Goal: Transaction & Acquisition: Purchase product/service

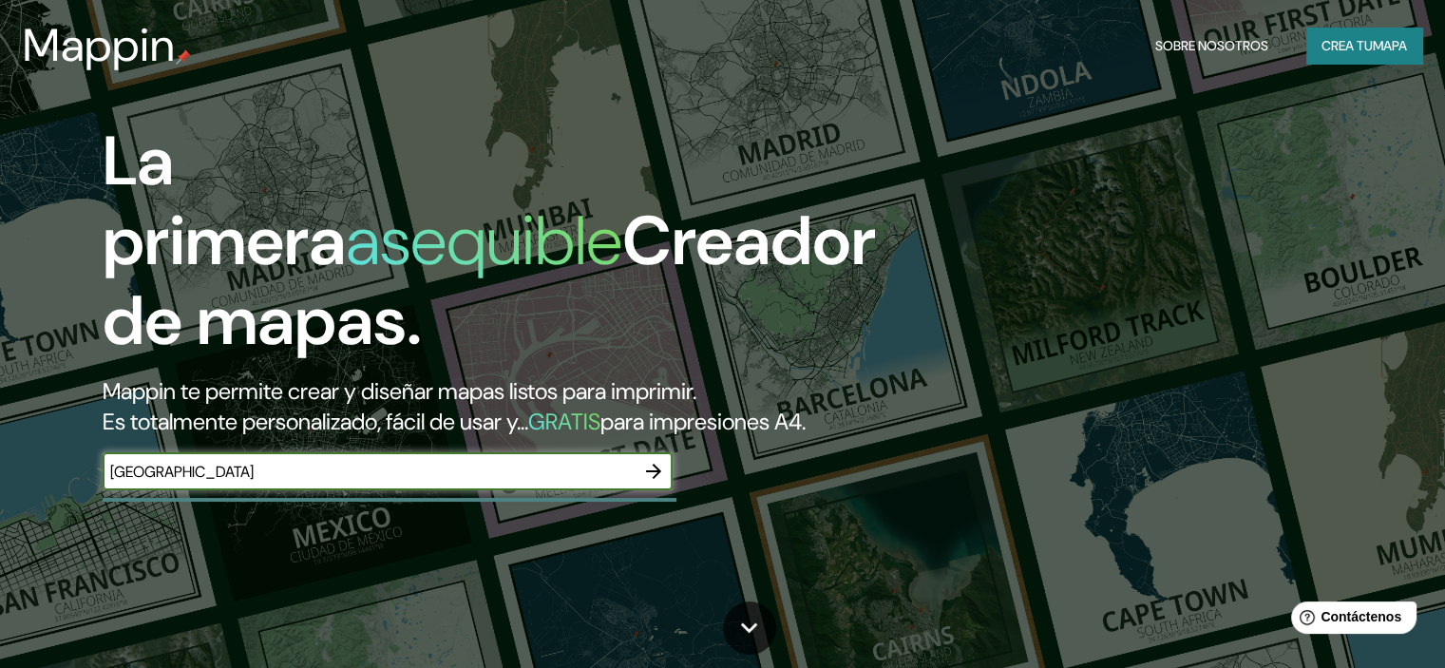
type input "[GEOGRAPHIC_DATA]"
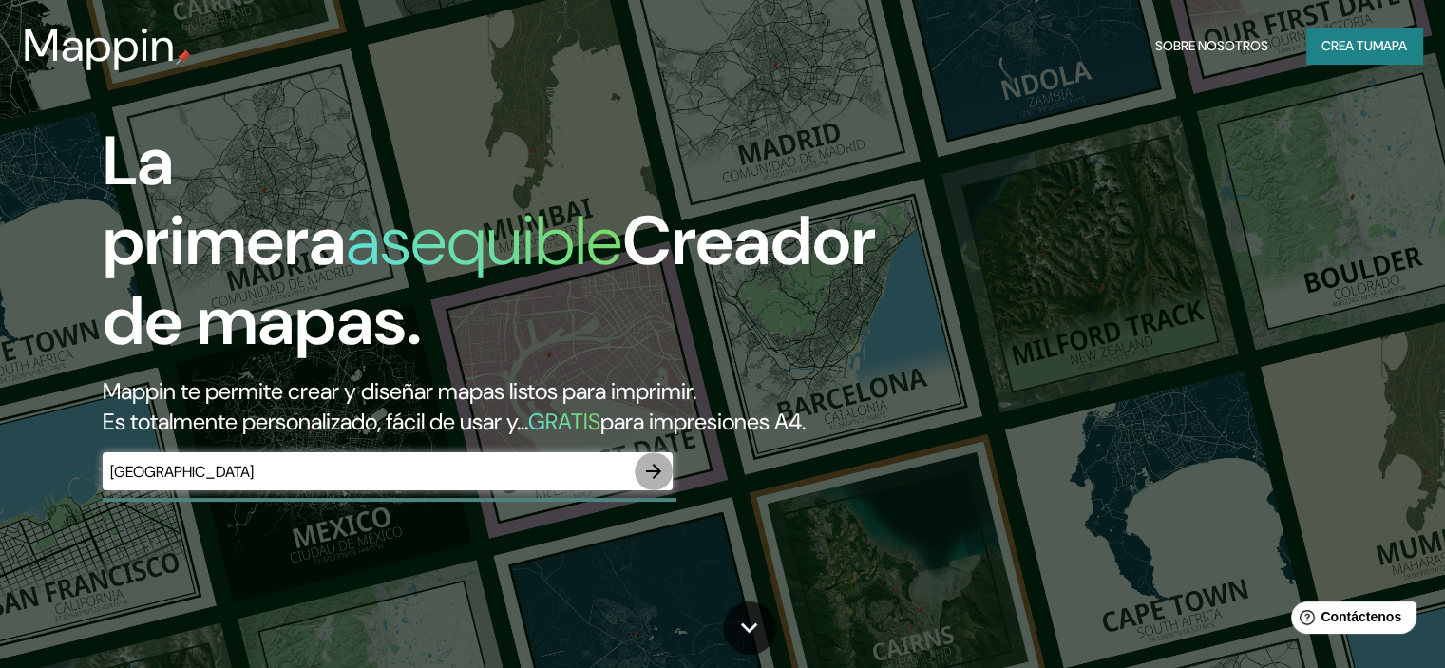
click at [659, 483] on icon "button" at bounding box center [653, 471] width 23 height 23
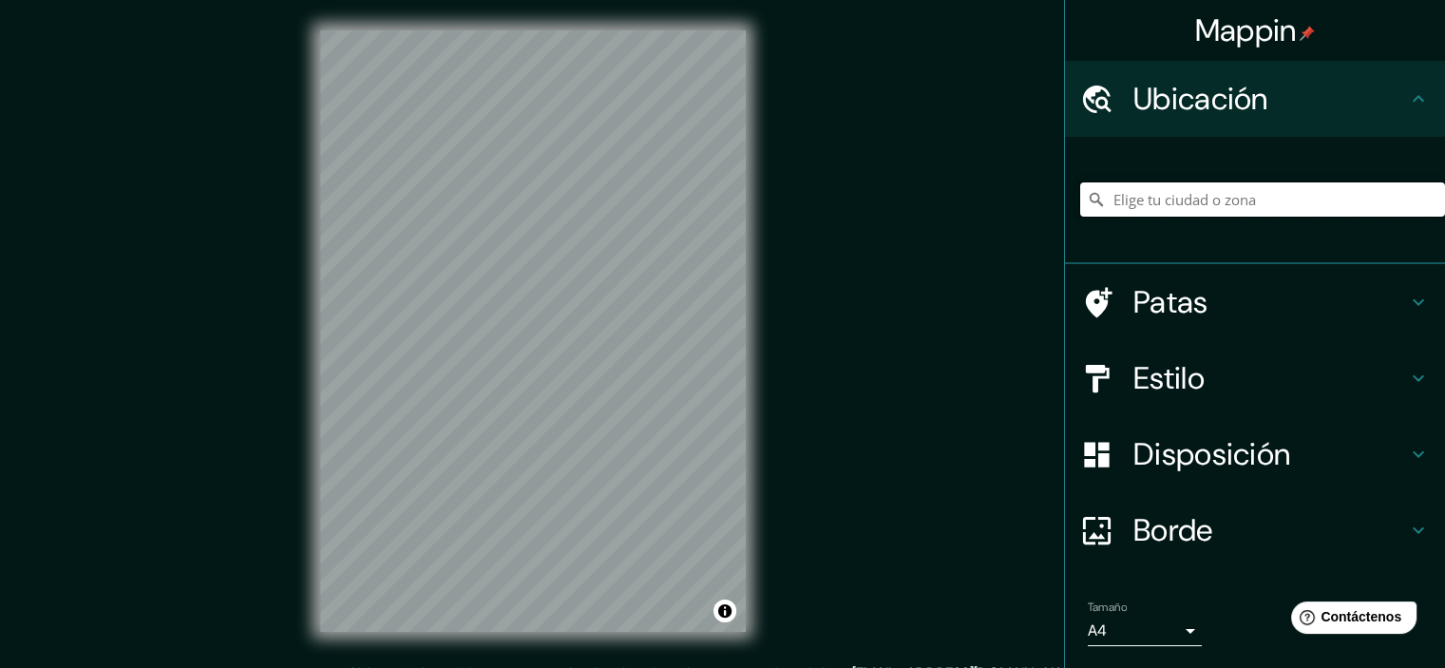
click at [1364, 203] on input "Elige tu ciudad o zona" at bounding box center [1262, 199] width 365 height 34
paste input "[GEOGRAPHIC_DATA]"
type input "[GEOGRAPHIC_DATA], [GEOGRAPHIC_DATA], [GEOGRAPHIC_DATA][PERSON_NAME], [GEOGRAPH…"
click at [1422, 205] on icon "Claro" at bounding box center [1429, 199] width 15 height 15
click at [1191, 181] on div "Sur [GEOGRAPHIC_DATA], [GEOGRAPHIC_DATA][PERSON_NAME], [GEOGRAPHIC_DATA] Sur [G…" at bounding box center [1262, 199] width 365 height 95
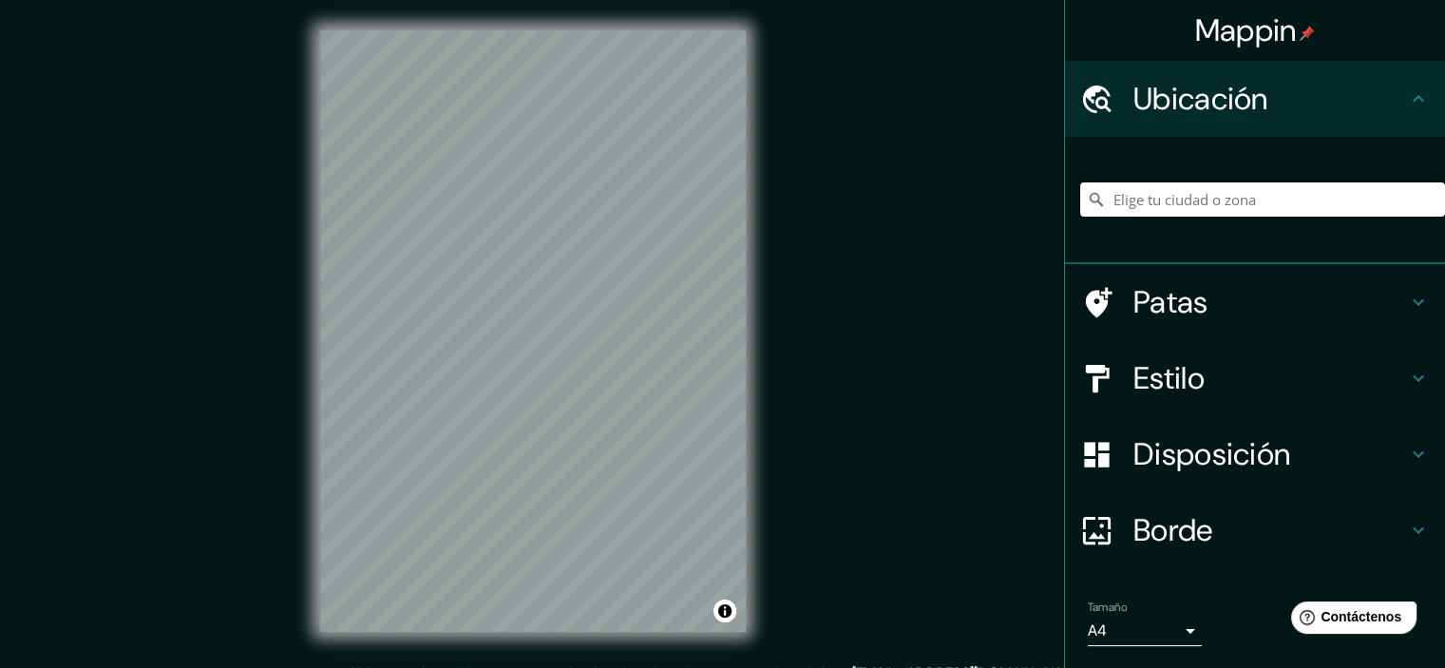
click at [1192, 207] on input "Elige tu ciudad o zona" at bounding box center [1262, 199] width 365 height 34
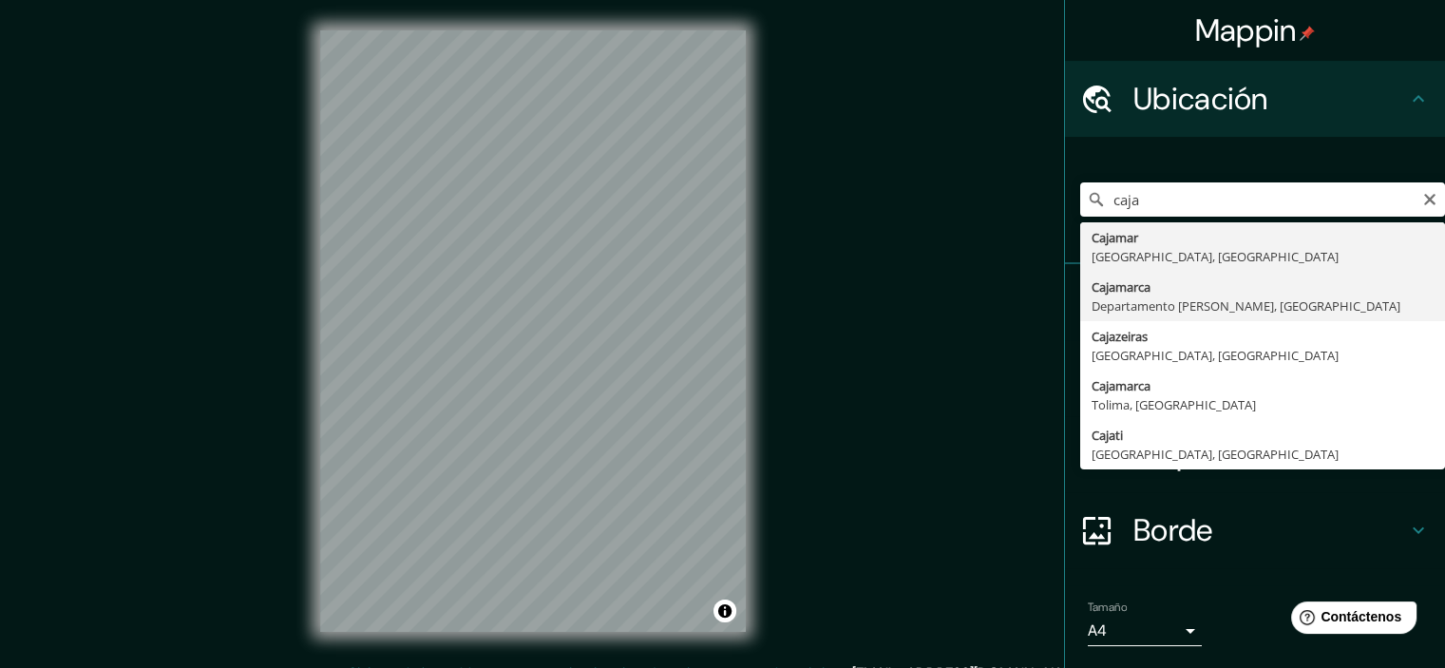
type input "Cajamarca, [GEOGRAPHIC_DATA][PERSON_NAME], [GEOGRAPHIC_DATA]"
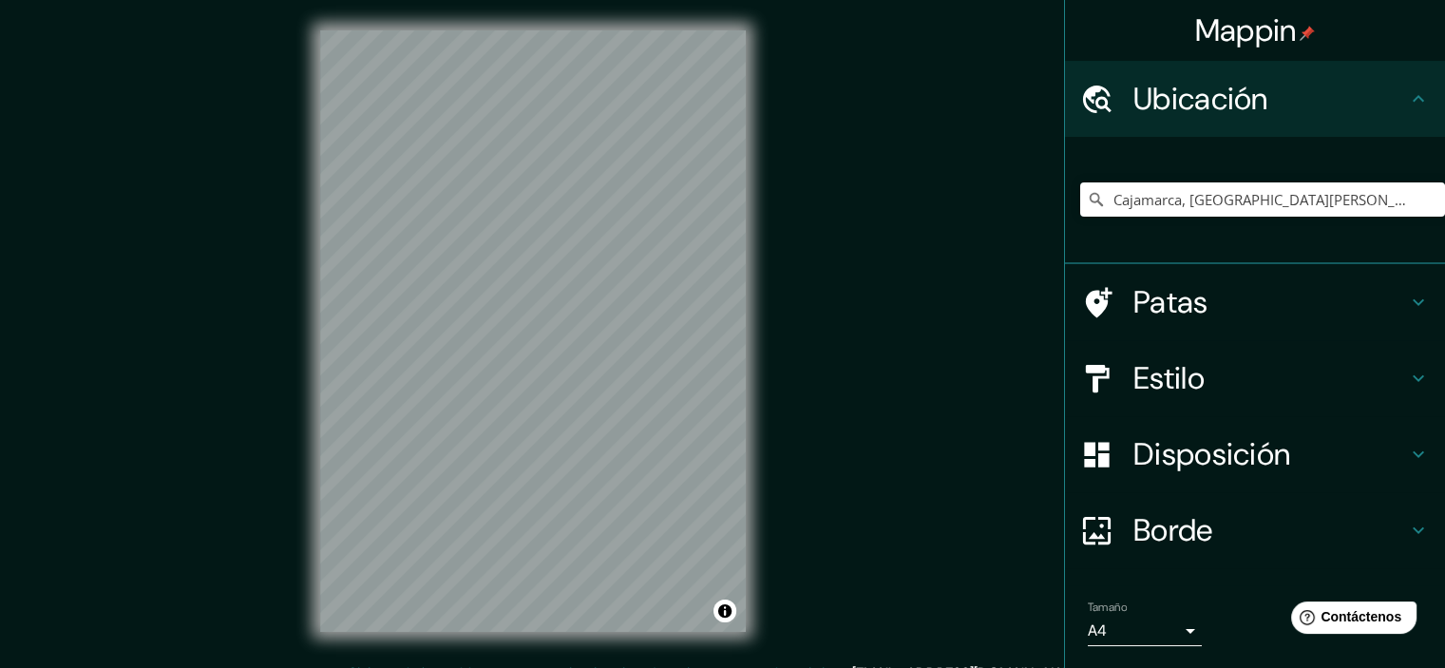
click at [1150, 379] on font "Estilo" at bounding box center [1168, 378] width 71 height 40
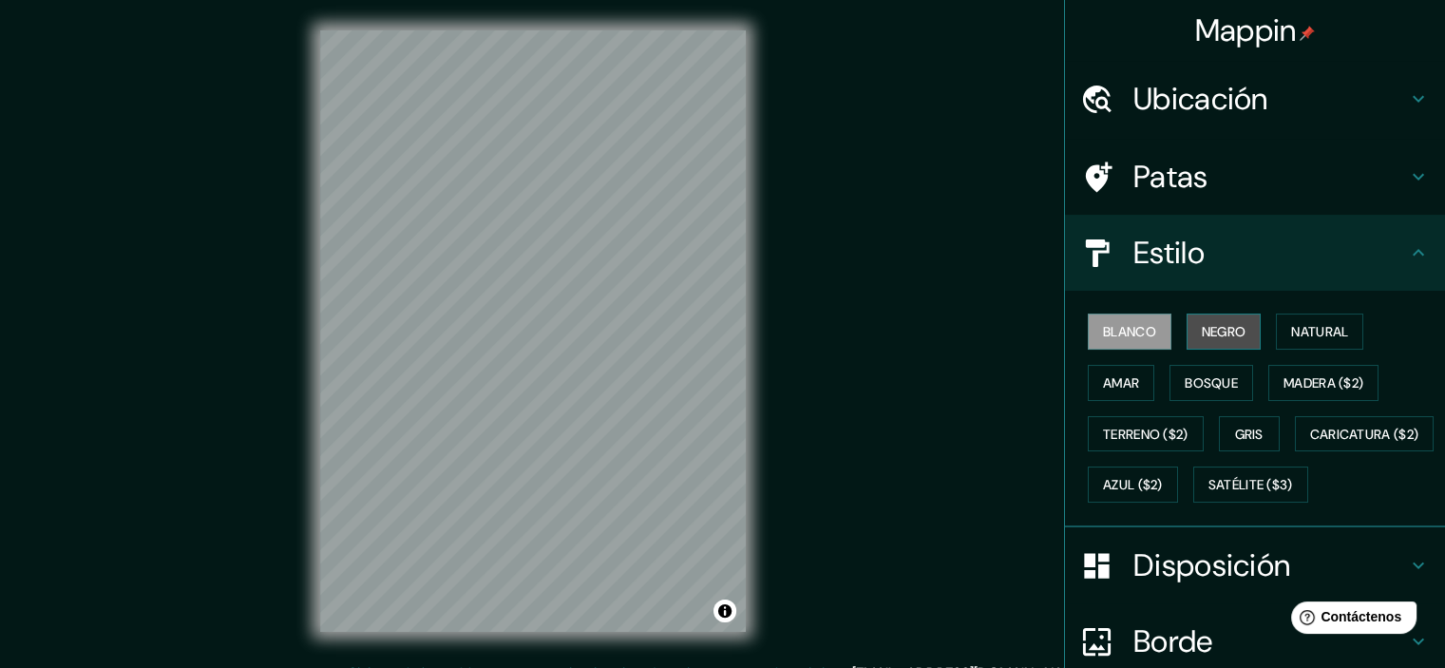
click at [1216, 319] on font "Negro" at bounding box center [1224, 331] width 45 height 25
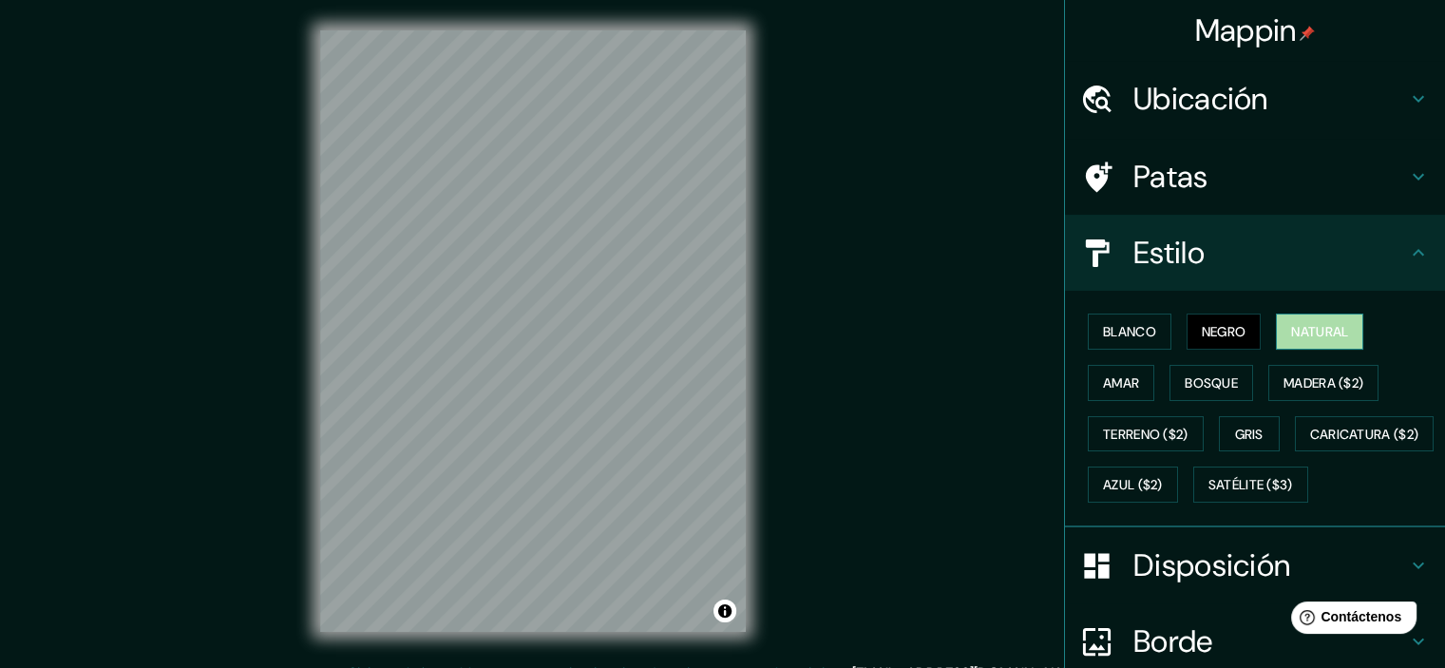
click at [1307, 327] on font "Natural" at bounding box center [1319, 331] width 57 height 17
click at [1137, 371] on button "Amar" at bounding box center [1121, 383] width 66 height 36
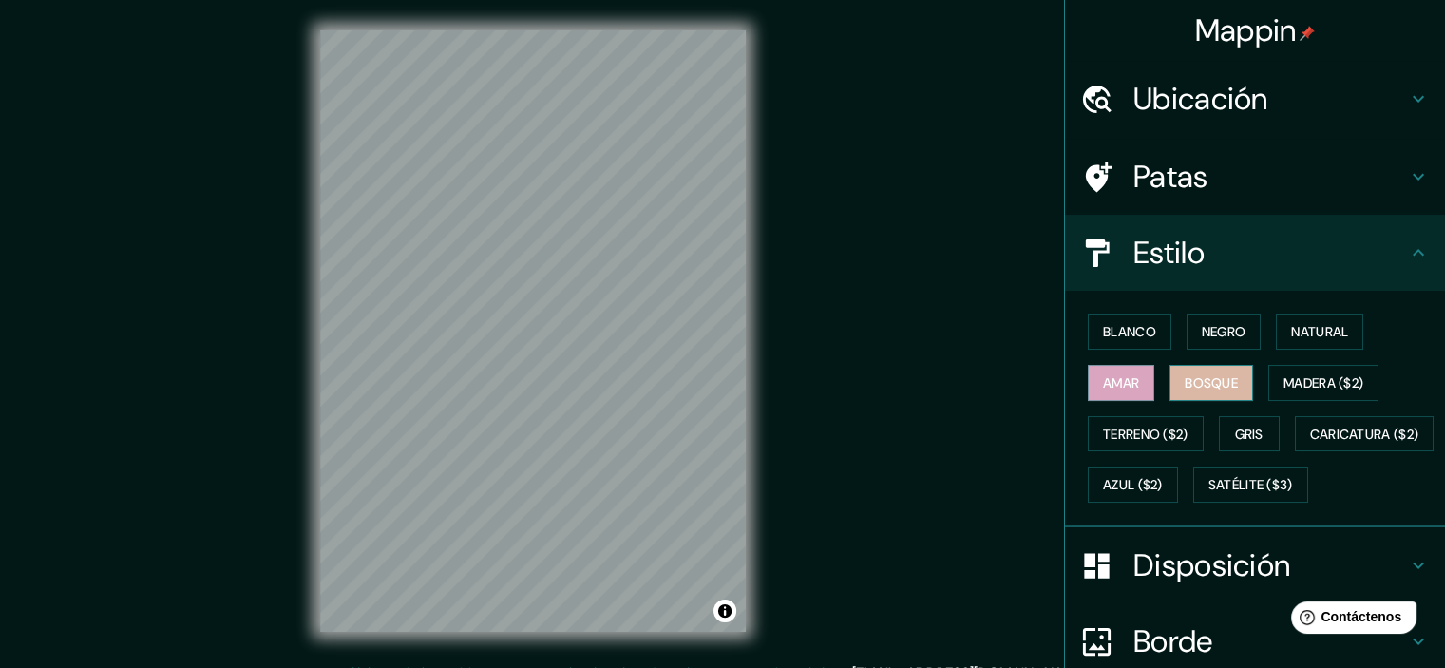
click at [1185, 371] on font "Bosque" at bounding box center [1211, 382] width 53 height 25
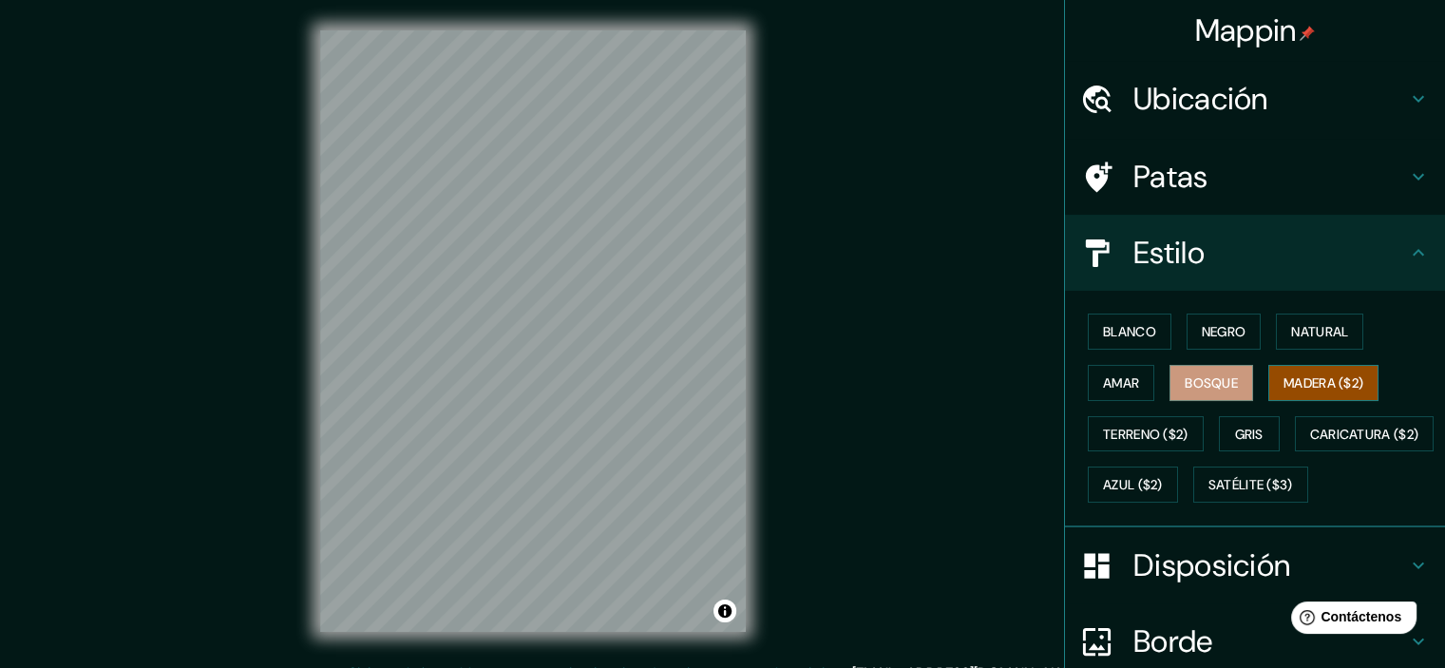
click at [1284, 374] on font "Madera ($2)" at bounding box center [1323, 382] width 80 height 17
click at [1136, 437] on font "Terreno ($2)" at bounding box center [1145, 434] width 85 height 17
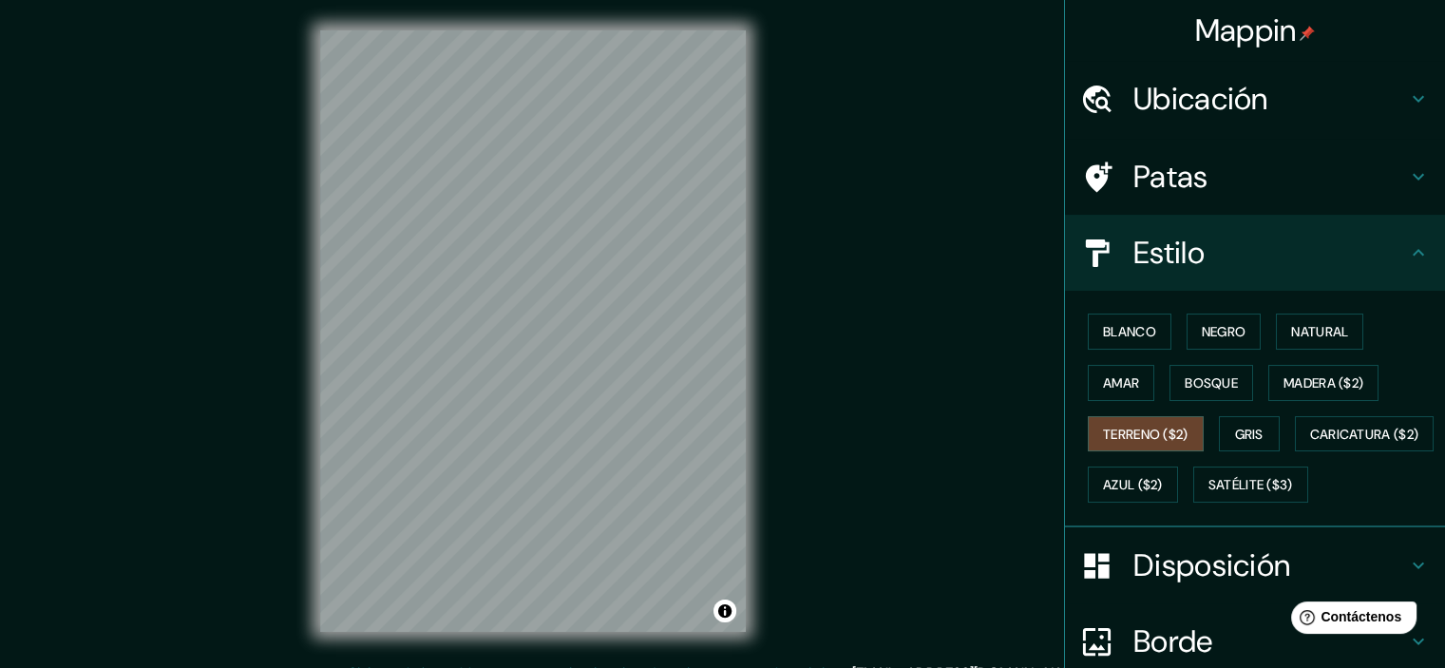
drag, startPoint x: 1240, startPoint y: 431, endPoint x: 1363, endPoint y: 432, distance: 123.5
click at [1362, 431] on div "Blanco Negro Natural Amar Bosque Madera ($2) Terreno ($2) Gris Caricatura ($2) …" at bounding box center [1262, 408] width 365 height 204
click at [1258, 427] on button "Gris" at bounding box center [1249, 434] width 61 height 36
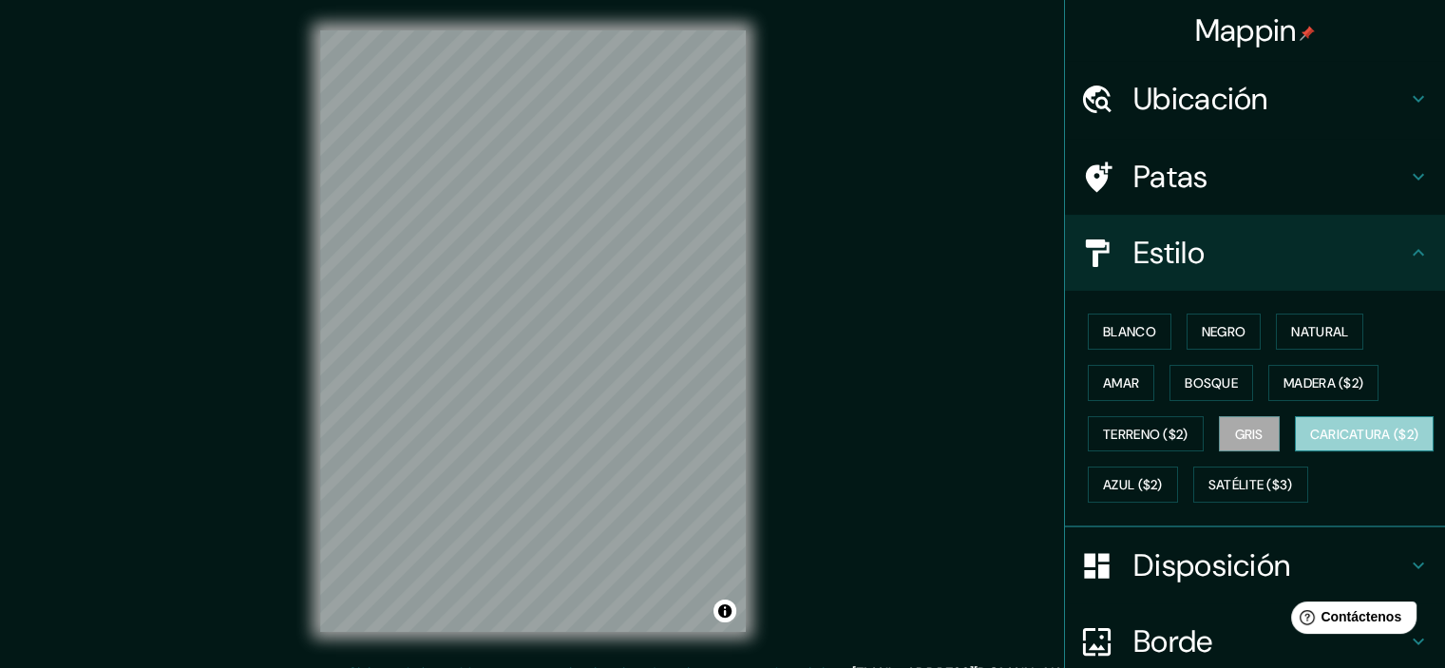
click at [1310, 446] on font "Caricatura ($2)" at bounding box center [1364, 434] width 109 height 25
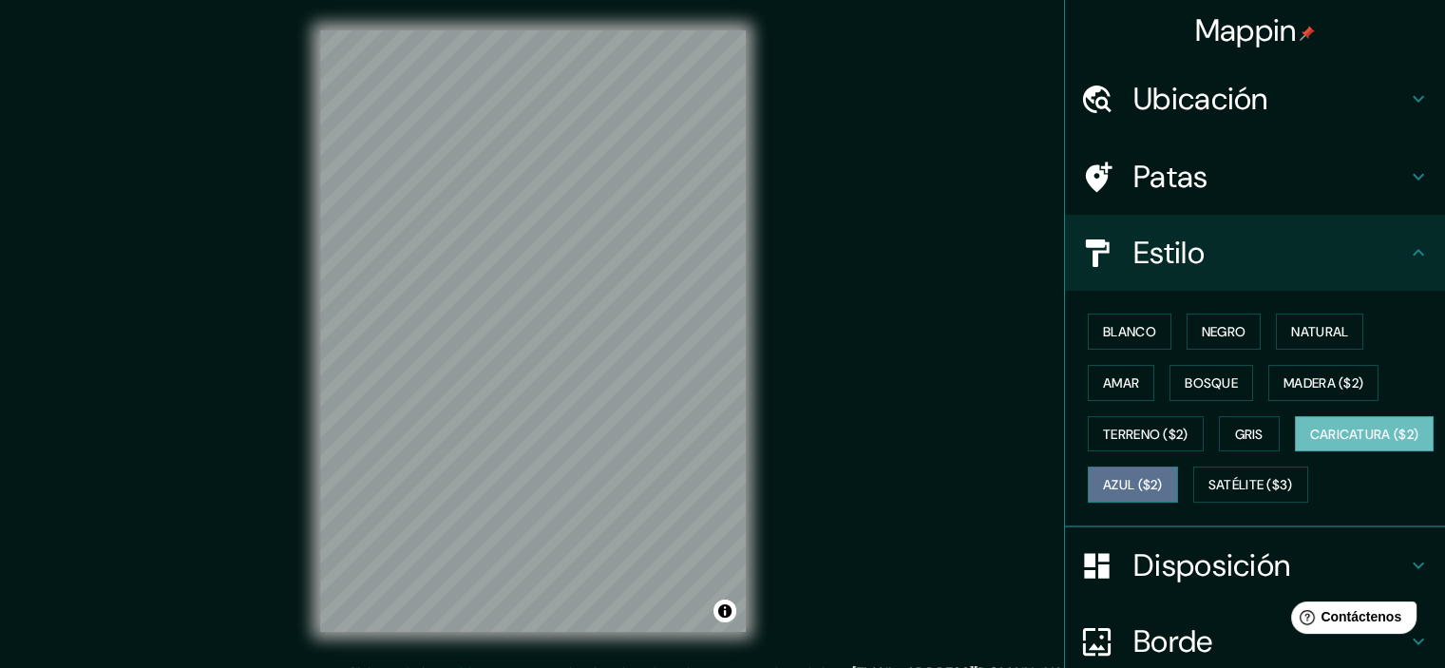
click at [1178, 494] on button "Azul ($2)" at bounding box center [1133, 484] width 90 height 36
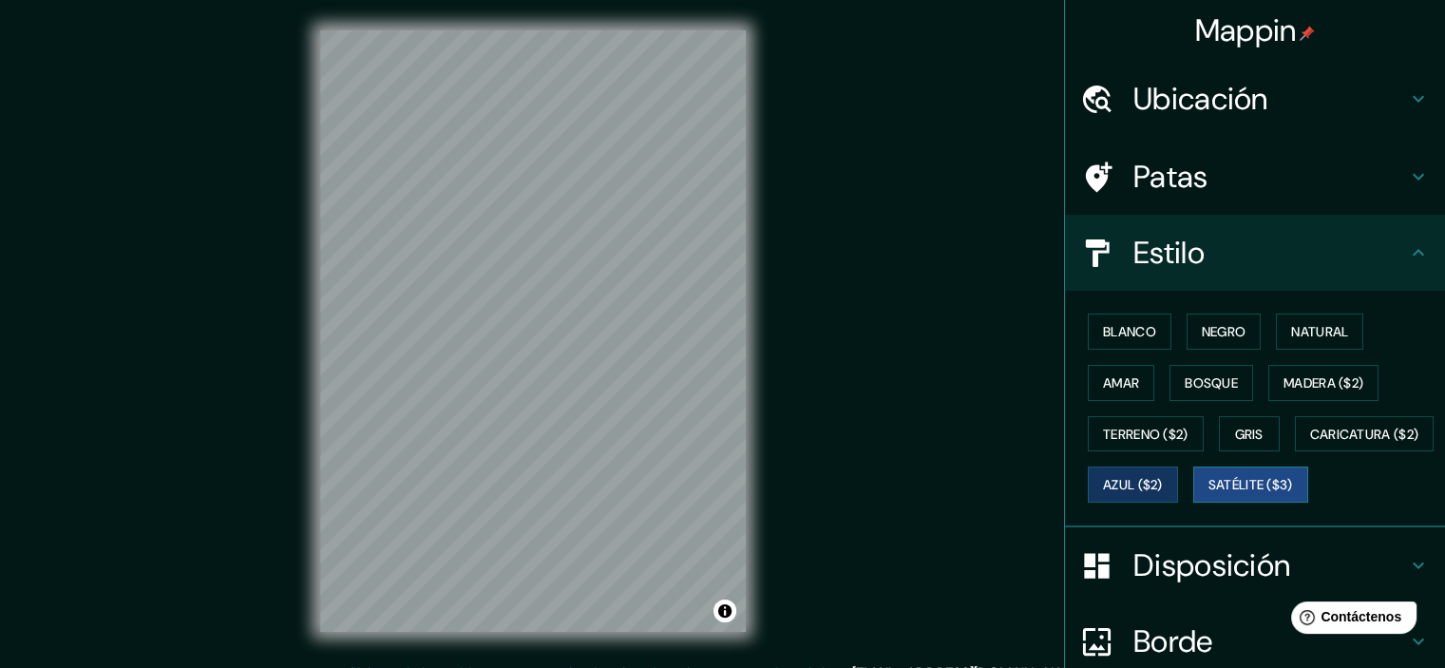
click at [1208, 494] on font "Satélite ($3)" at bounding box center [1250, 485] width 85 height 17
click at [1130, 331] on font "Blanco" at bounding box center [1129, 331] width 53 height 17
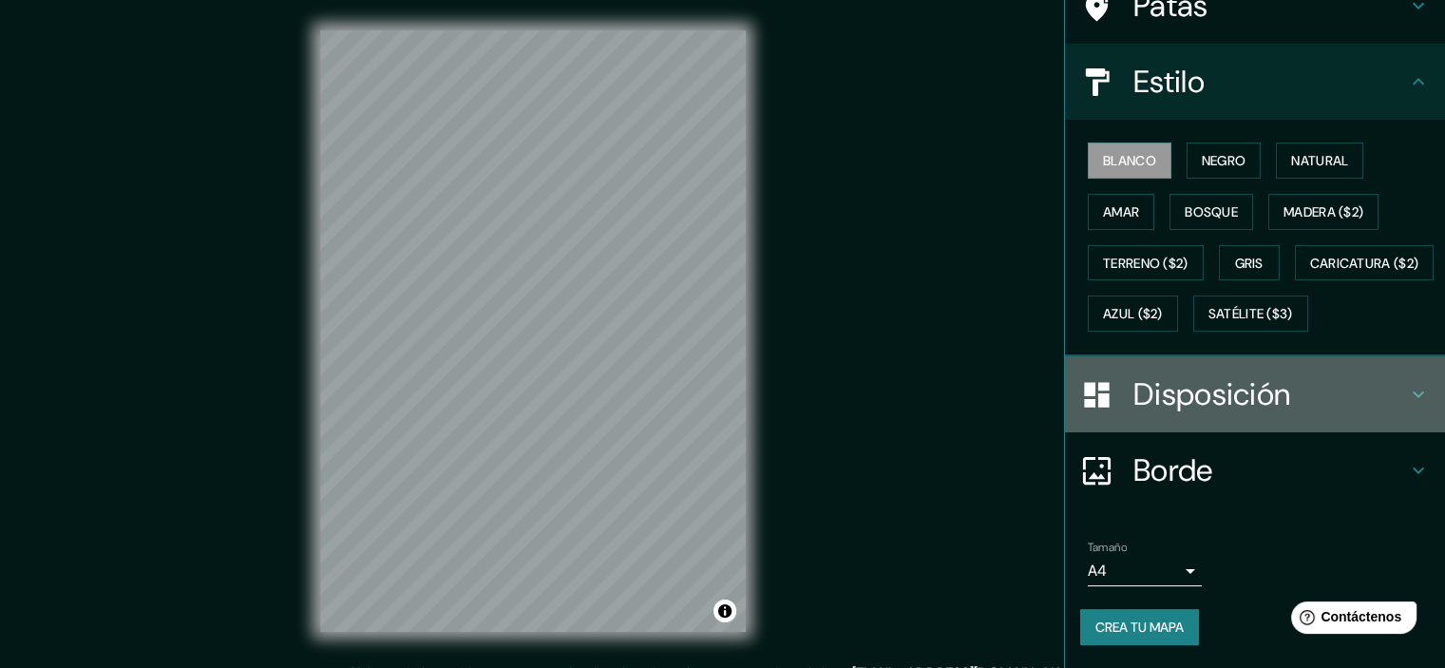
click at [1267, 368] on div "Disposición" at bounding box center [1255, 394] width 380 height 76
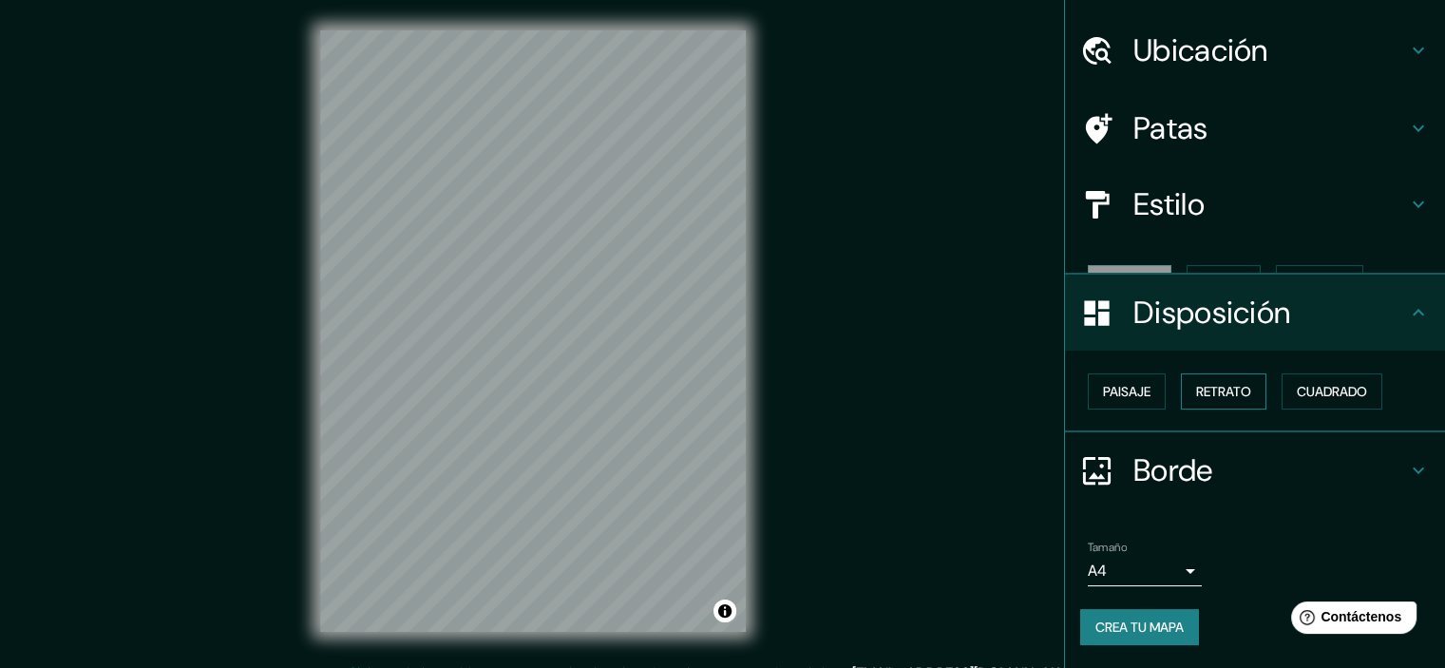
scroll to position [15, 0]
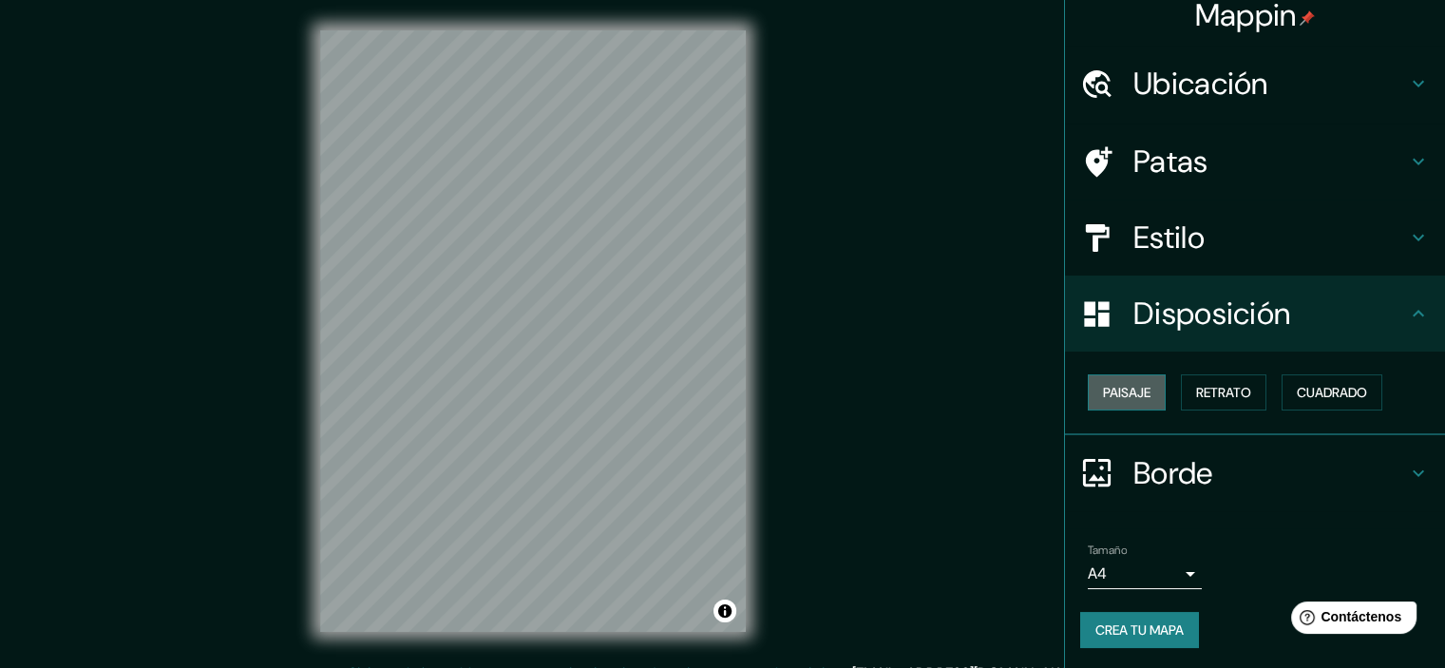
click at [1103, 384] on font "Paisaje" at bounding box center [1126, 392] width 47 height 17
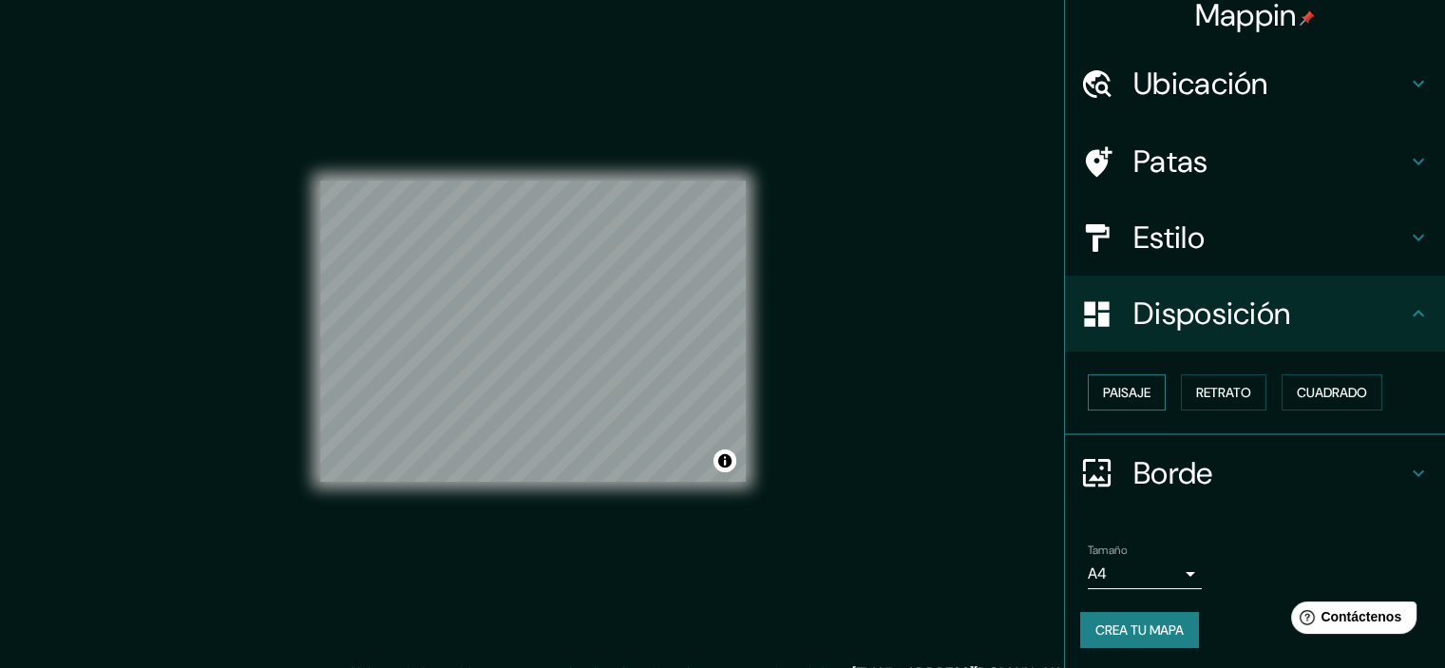
click at [1144, 387] on button "Paisaje" at bounding box center [1127, 392] width 78 height 36
click at [1256, 387] on div "Paisaje Retrato Cuadrado" at bounding box center [1262, 392] width 365 height 51
click at [1239, 393] on font "Retrato" at bounding box center [1223, 392] width 55 height 17
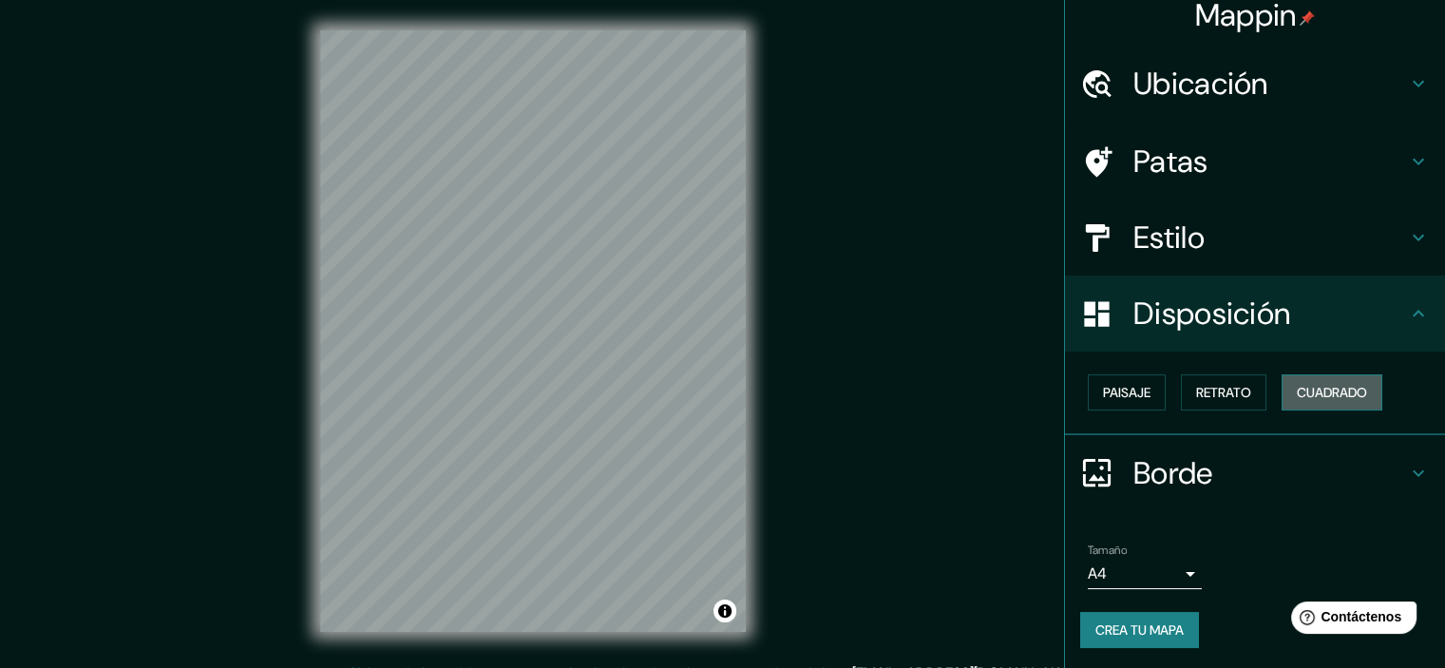
click at [1339, 388] on font "Cuadrado" at bounding box center [1332, 392] width 70 height 17
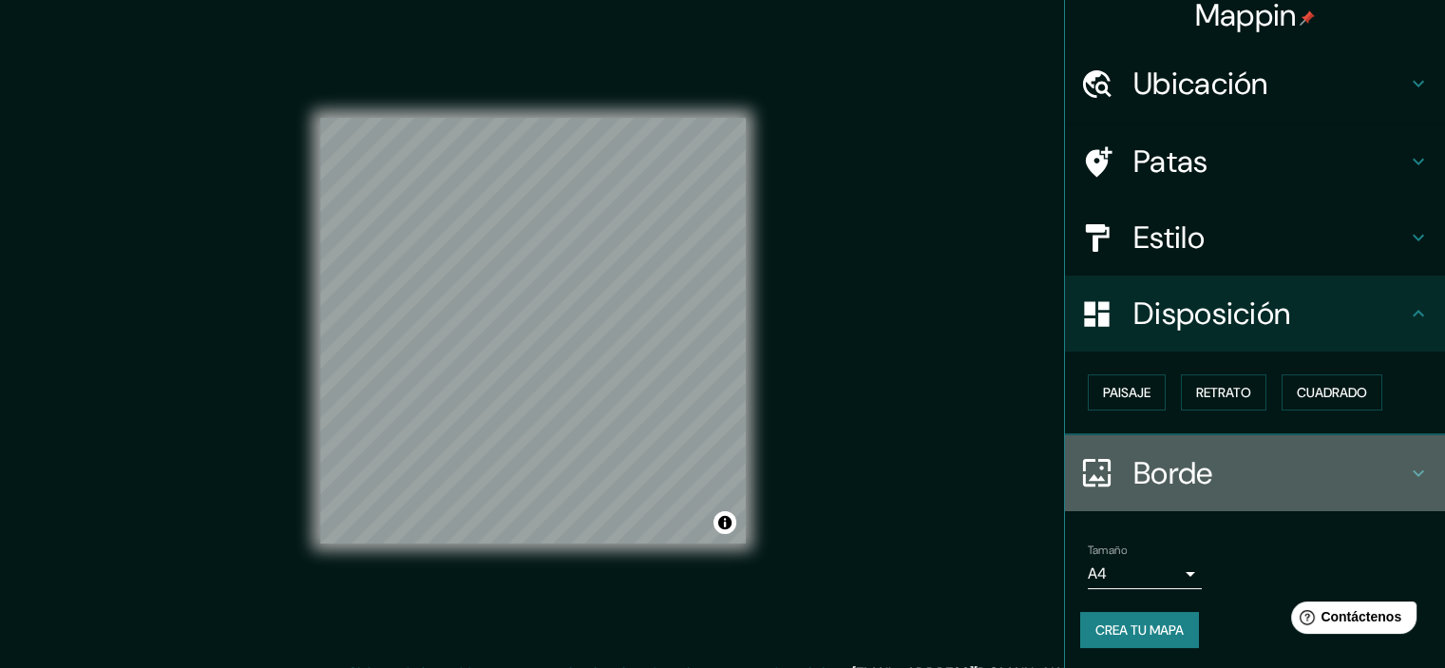
click at [1186, 474] on font "Borde" at bounding box center [1173, 473] width 80 height 40
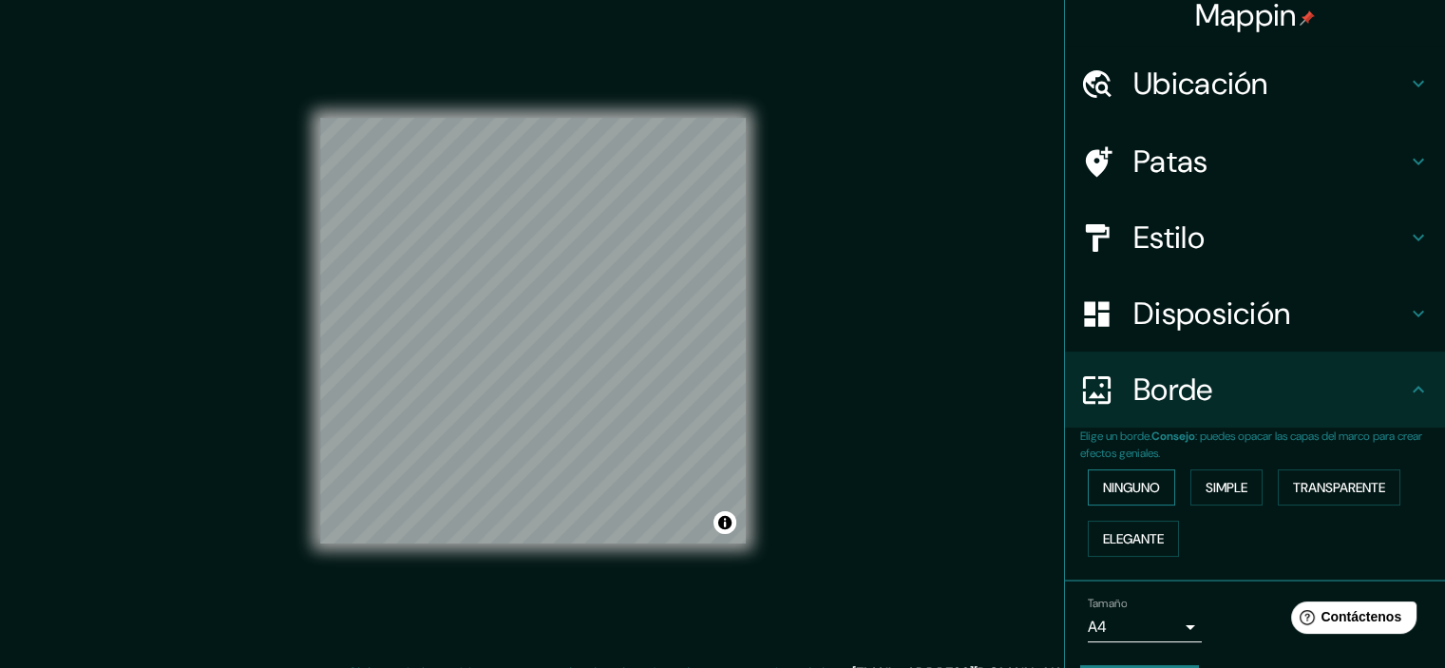
click at [1154, 483] on button "Ninguno" at bounding box center [1131, 487] width 87 height 36
click at [1240, 487] on button "Simple" at bounding box center [1226, 487] width 72 height 36
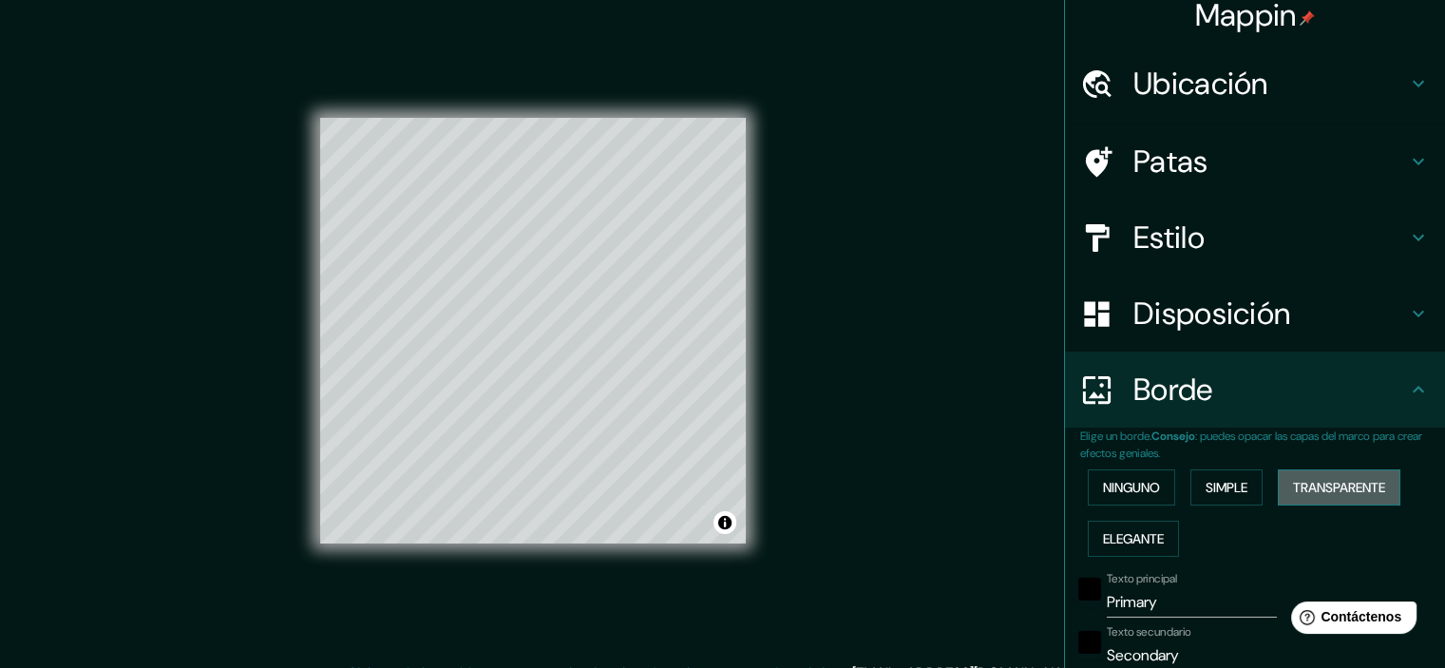
click at [1324, 483] on font "Transparente" at bounding box center [1339, 487] width 92 height 17
click at [1160, 521] on button "Elegante" at bounding box center [1133, 539] width 91 height 36
click at [1261, 494] on div "Ninguno Simple Transparente Elegante" at bounding box center [1262, 513] width 365 height 103
click at [1230, 494] on font "Simple" at bounding box center [1226, 487] width 42 height 17
click at [1088, 491] on button "Ninguno" at bounding box center [1131, 487] width 87 height 36
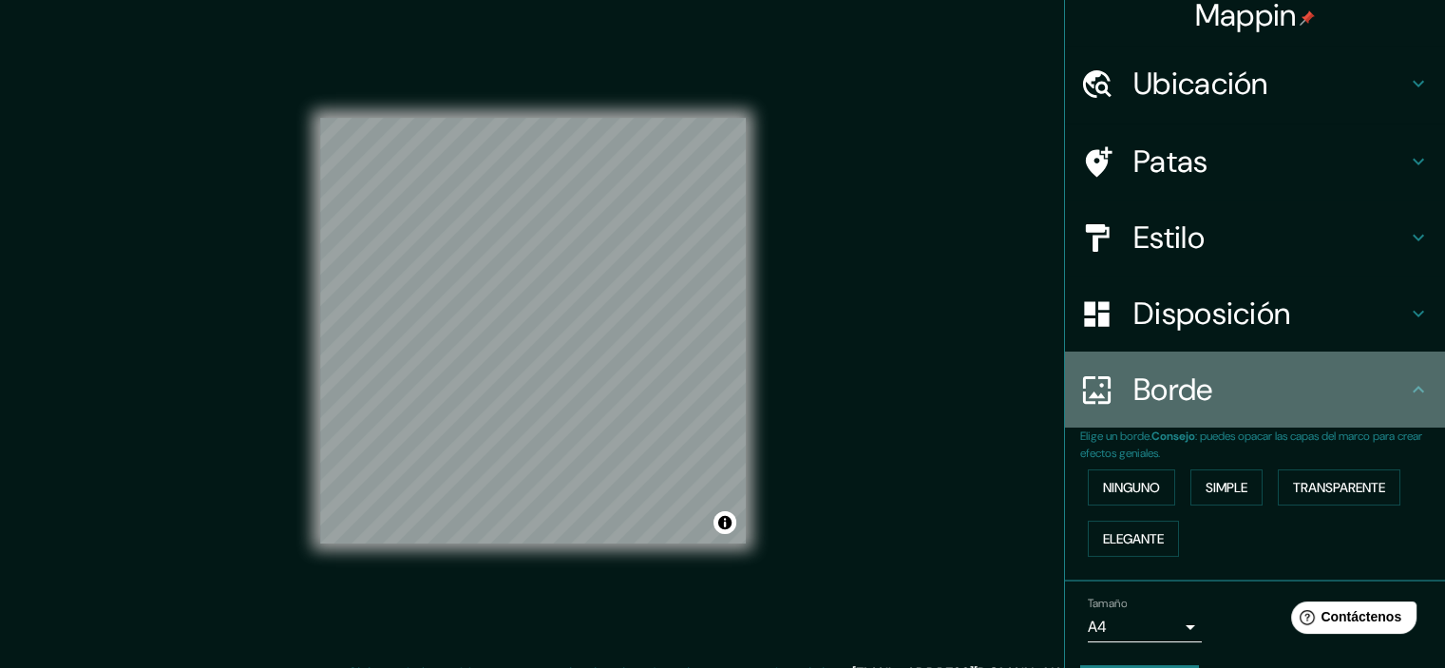
click at [1189, 401] on font "Borde" at bounding box center [1173, 390] width 80 height 40
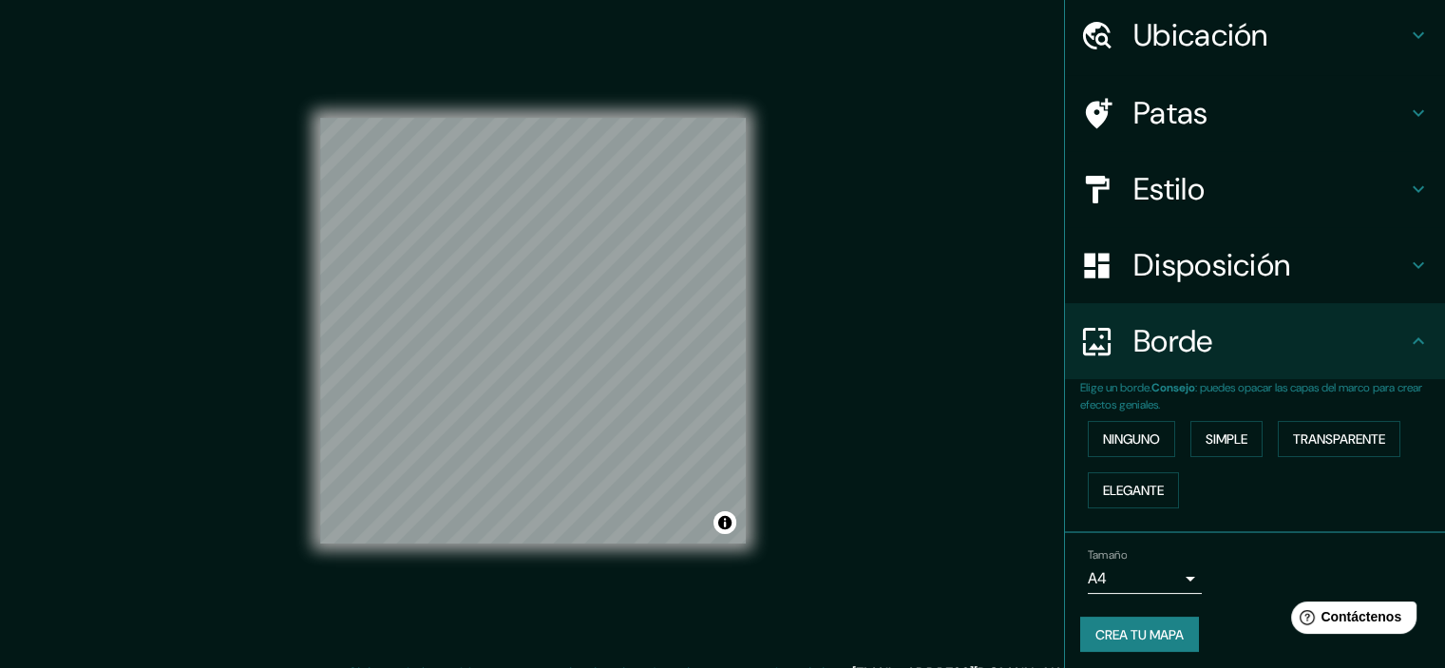
scroll to position [68, 0]
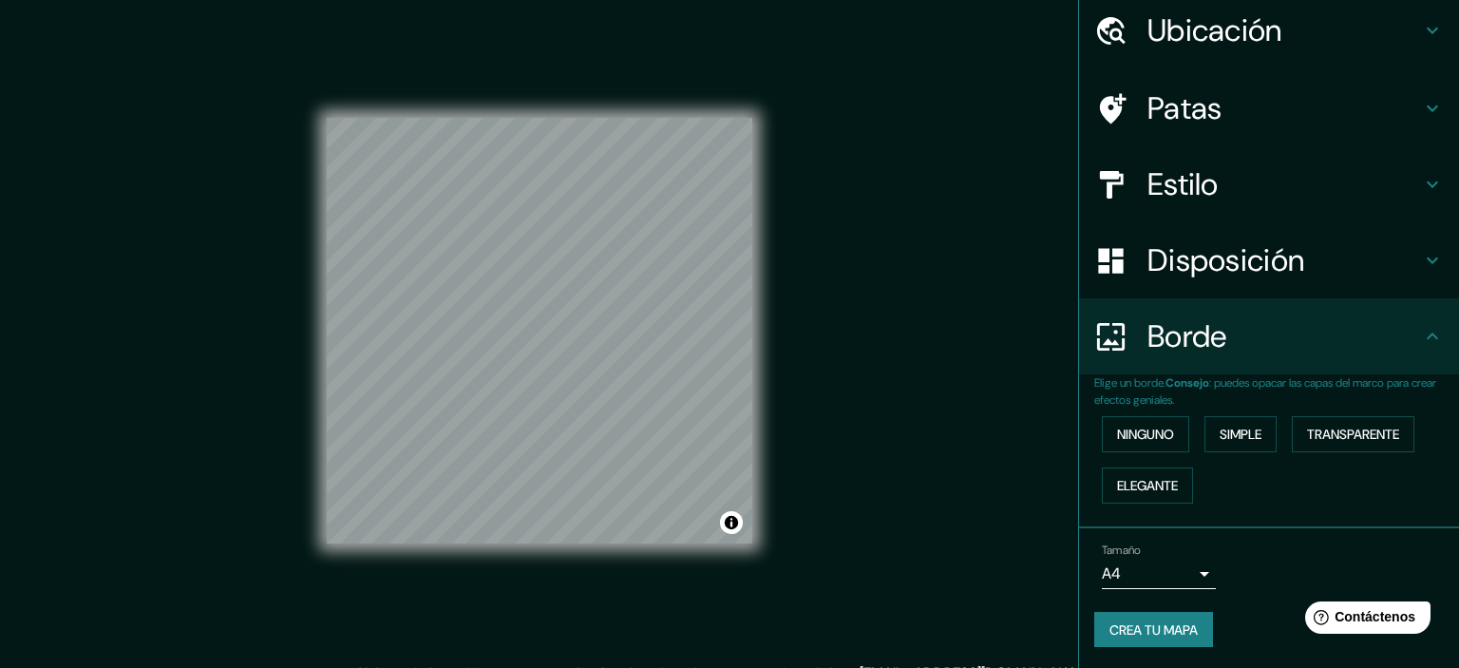
click at [1165, 577] on body "Mappin Ubicación Cajamarca, [GEOGRAPHIC_DATA][PERSON_NAME], [GEOGRAPHIC_DATA] P…" at bounding box center [729, 334] width 1459 height 668
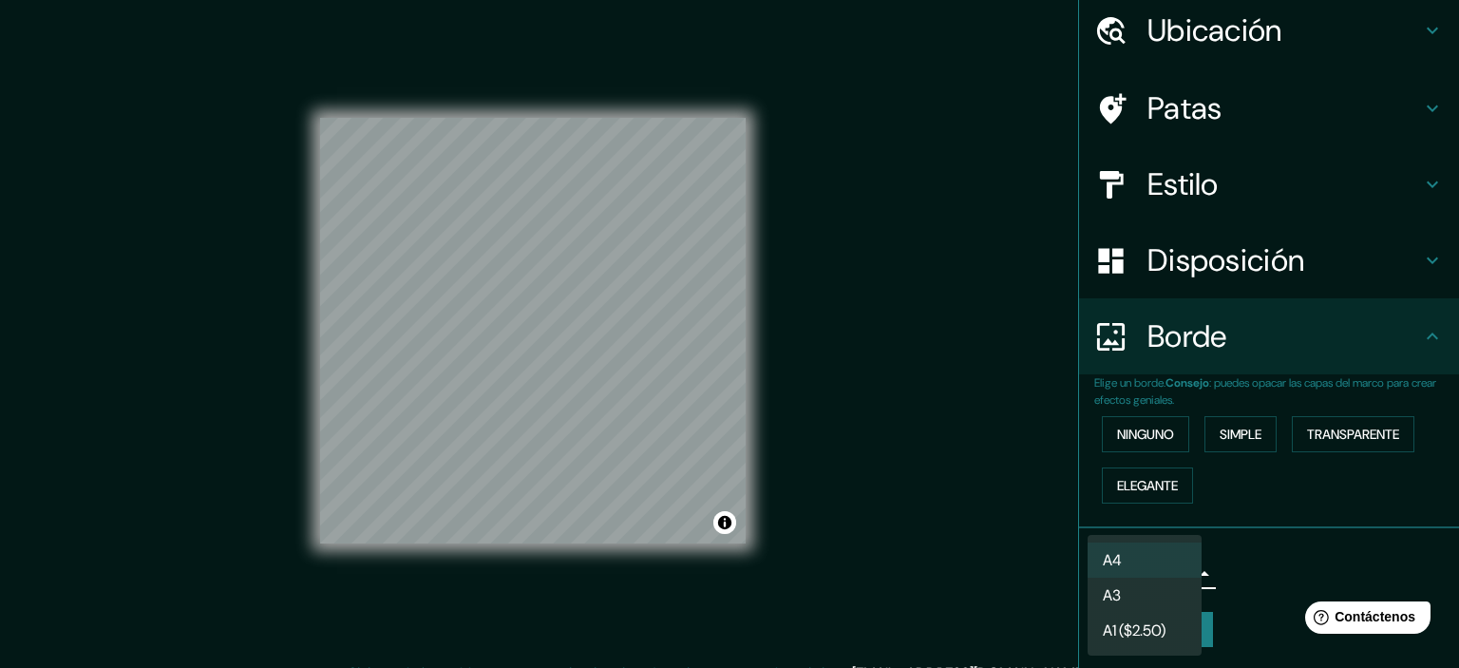
click at [1150, 592] on li "A3" at bounding box center [1145, 595] width 114 height 35
type input "a4"
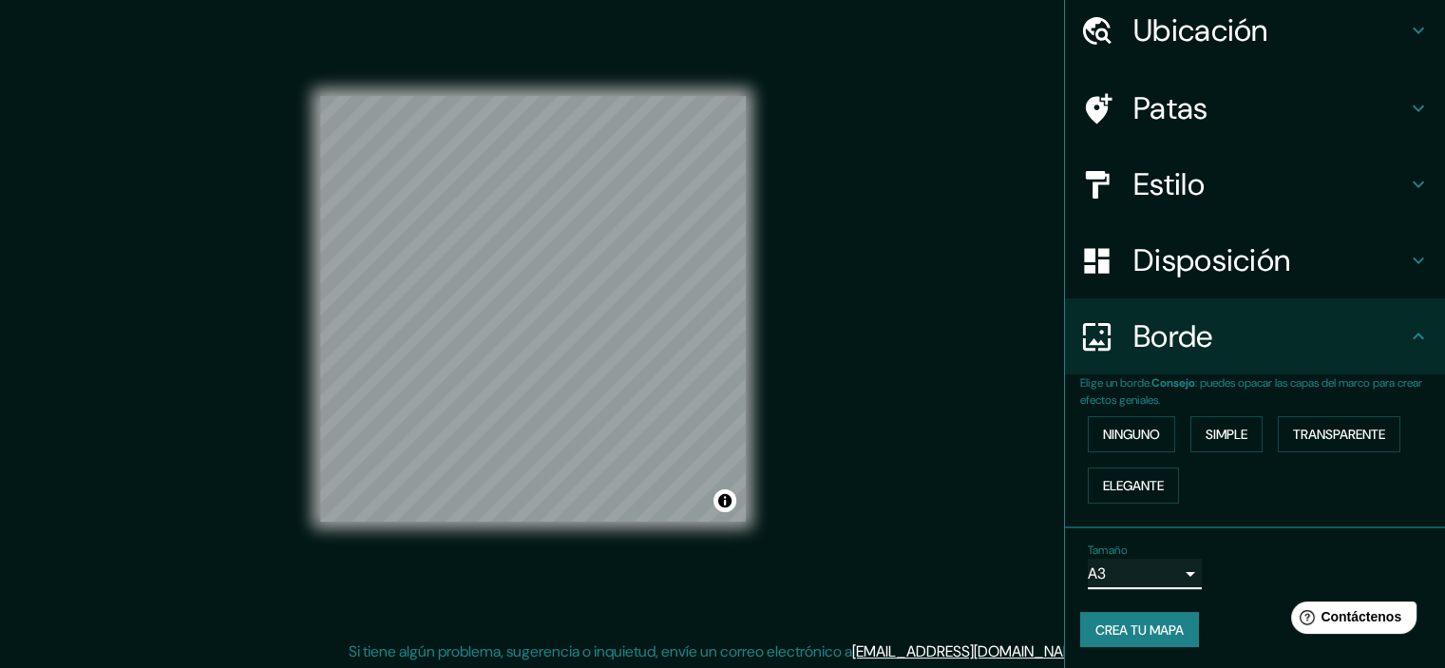
scroll to position [24, 0]
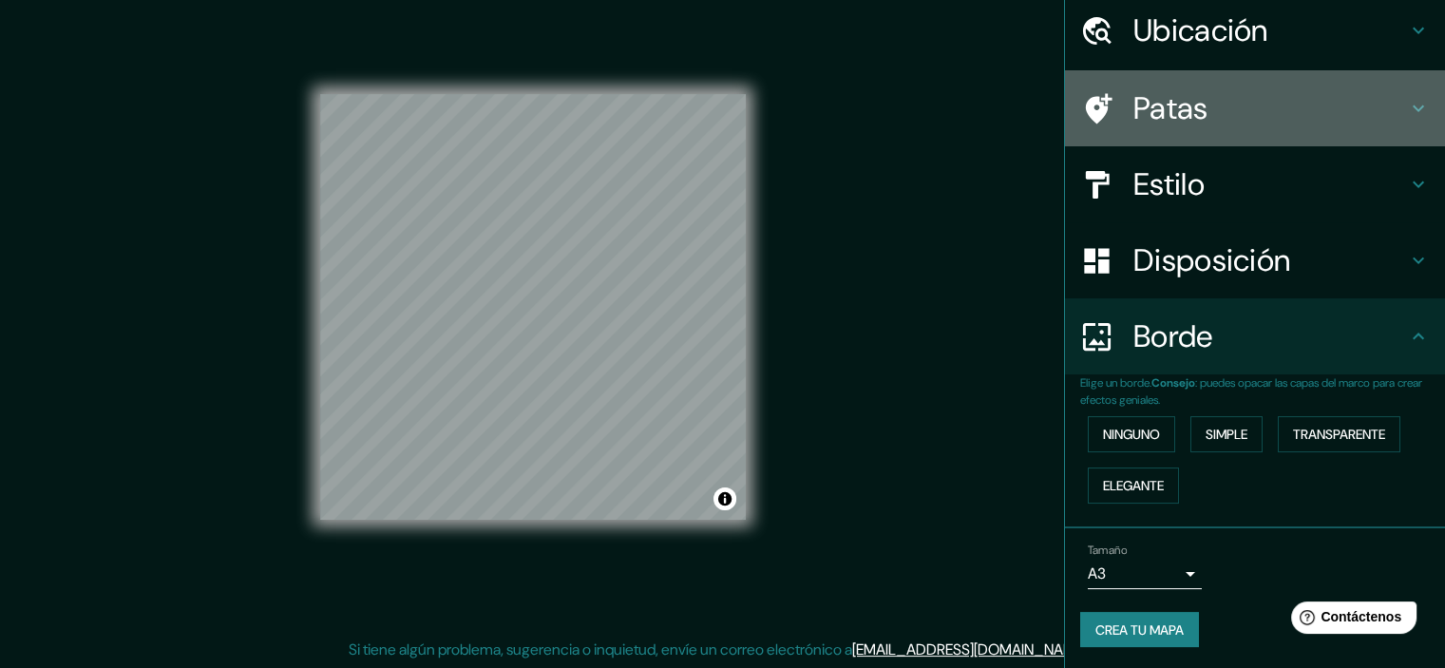
click at [1165, 101] on font "Patas" at bounding box center [1170, 108] width 75 height 40
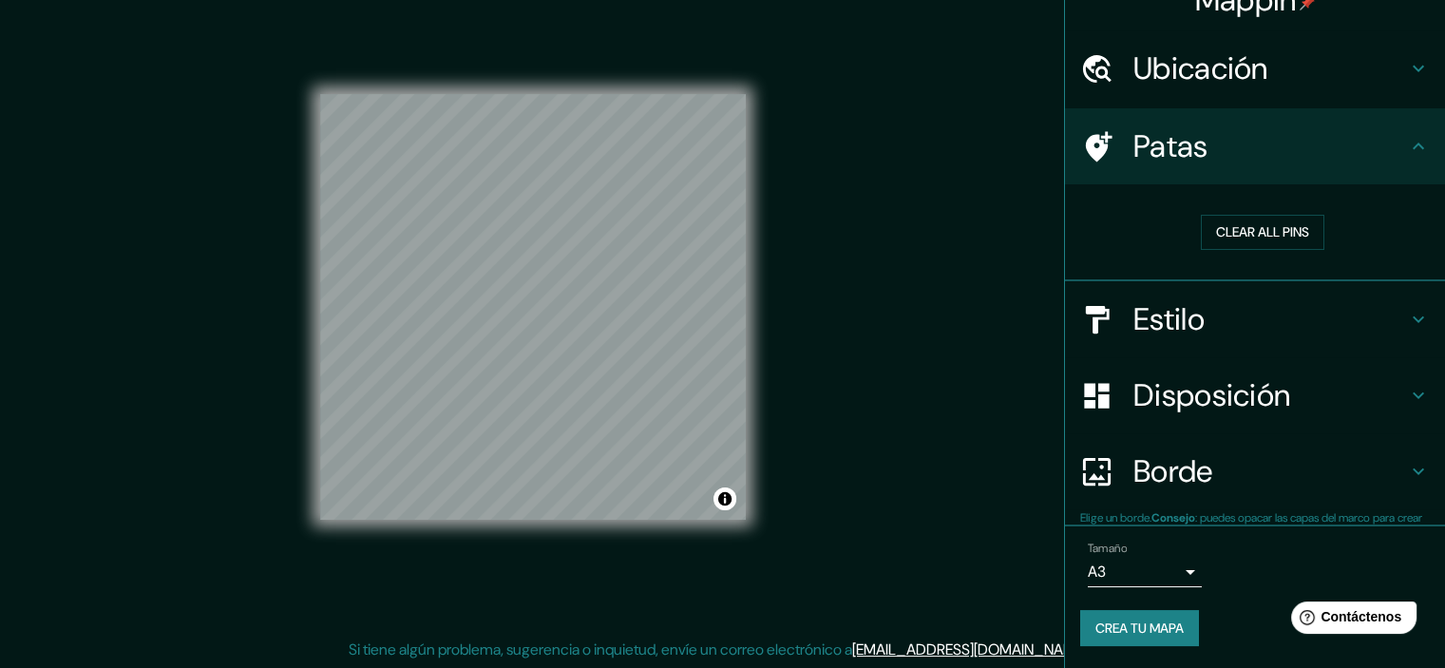
scroll to position [29, 0]
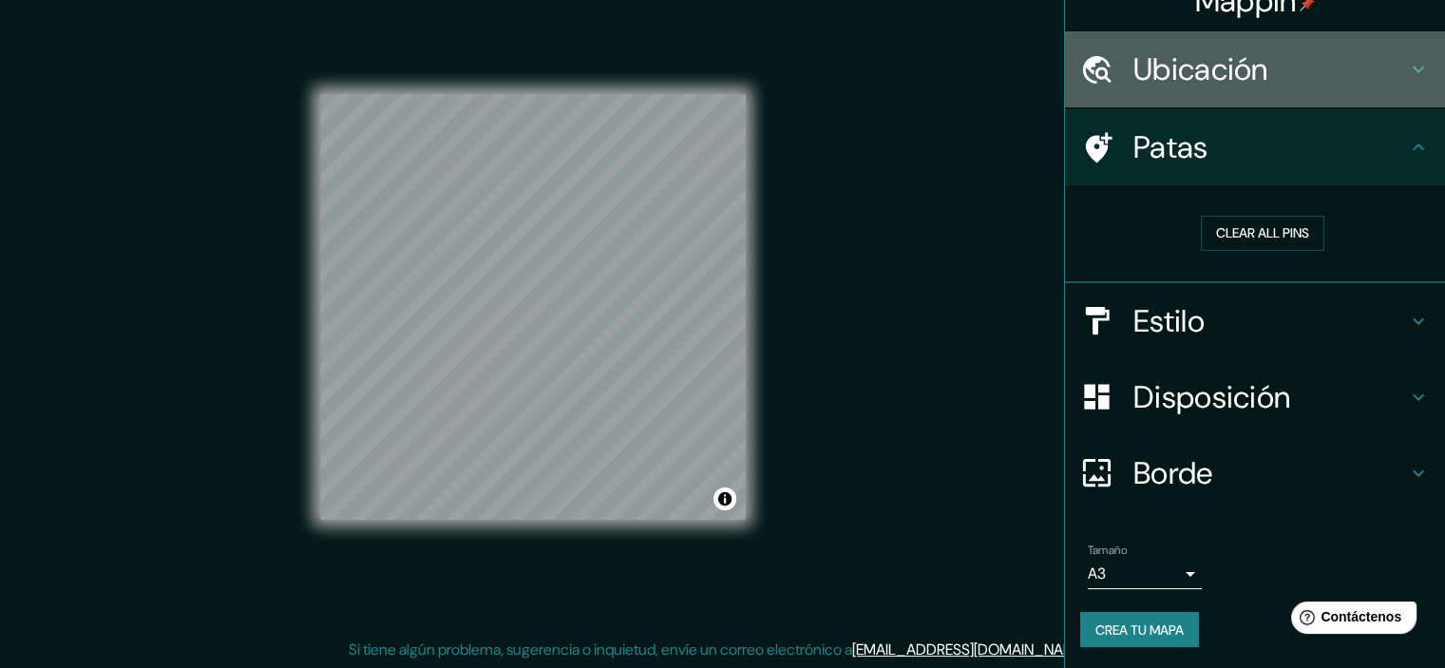
click at [1165, 101] on div "Ubicación" at bounding box center [1255, 69] width 380 height 76
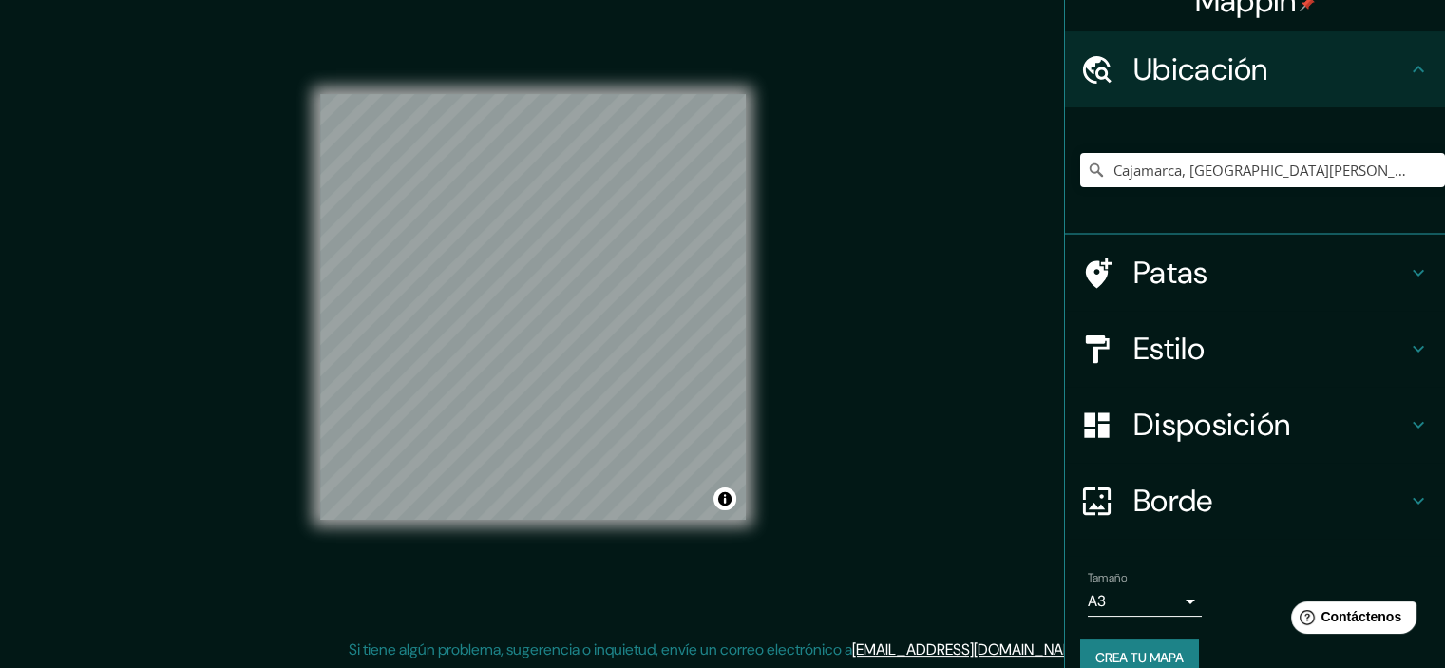
click at [1142, 414] on font "Disposición" at bounding box center [1211, 425] width 157 height 40
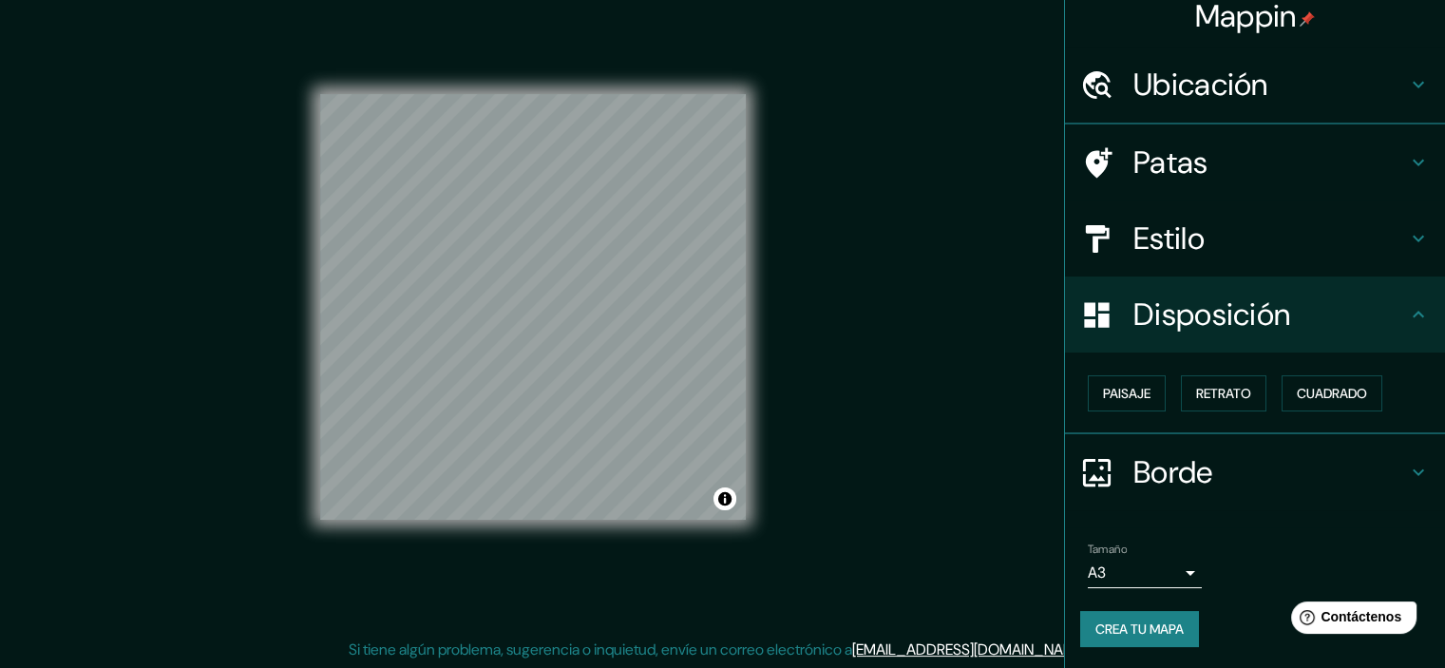
scroll to position [15, 0]
click at [1180, 236] on font "Estilo" at bounding box center [1168, 238] width 71 height 40
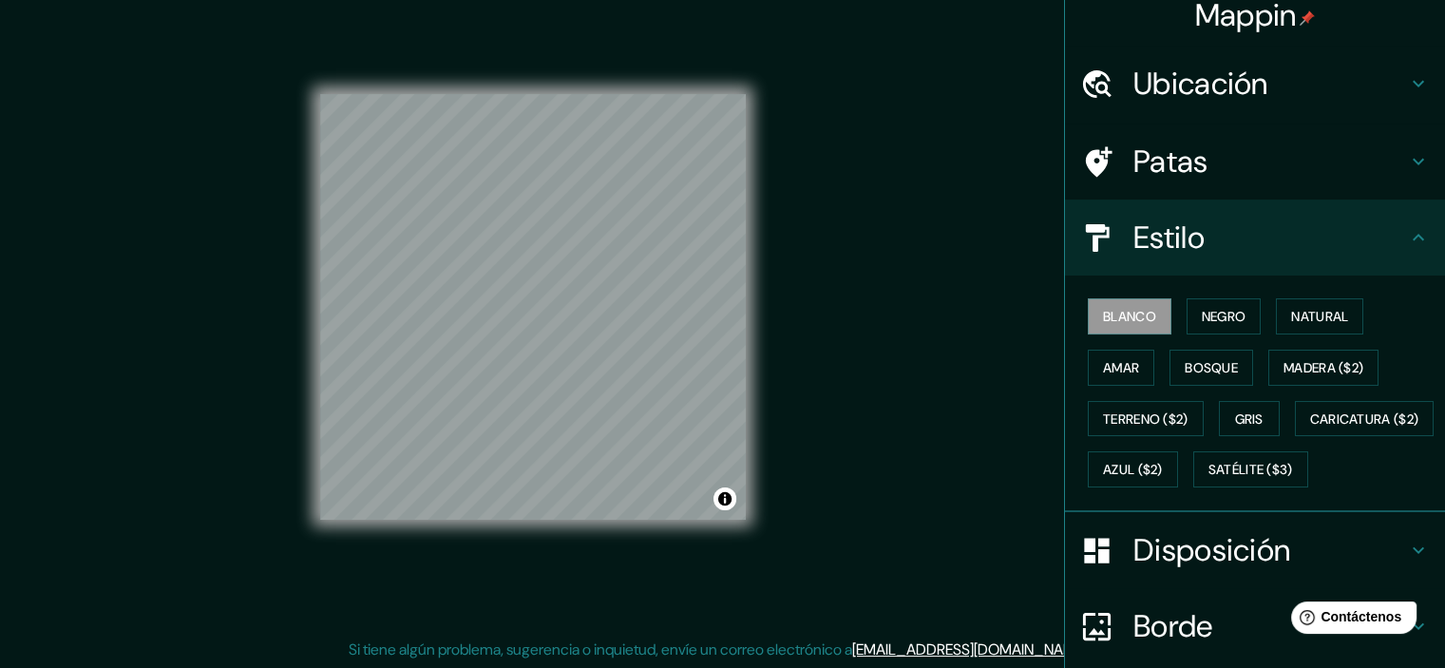
click at [1175, 566] on div "Disposición" at bounding box center [1255, 550] width 380 height 76
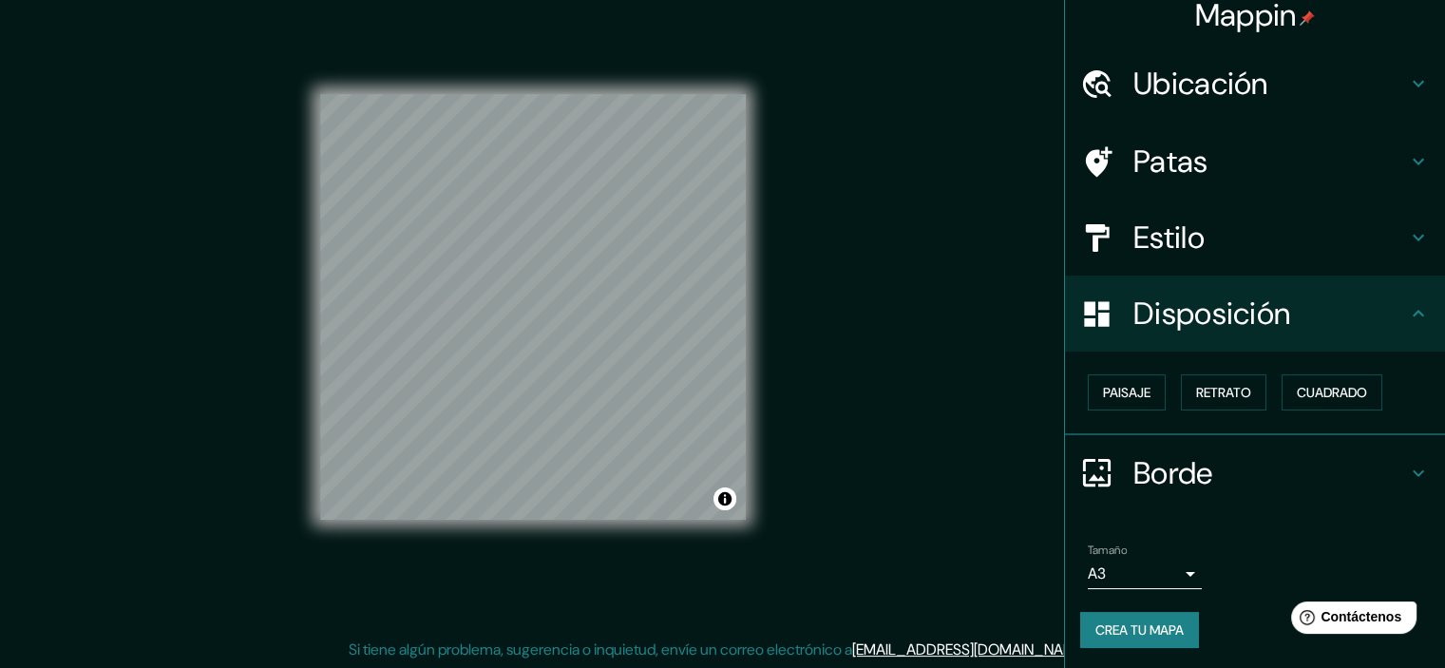
click at [1179, 332] on font "Disposición" at bounding box center [1211, 314] width 157 height 40
click at [1185, 103] on font "Ubicación" at bounding box center [1200, 84] width 135 height 40
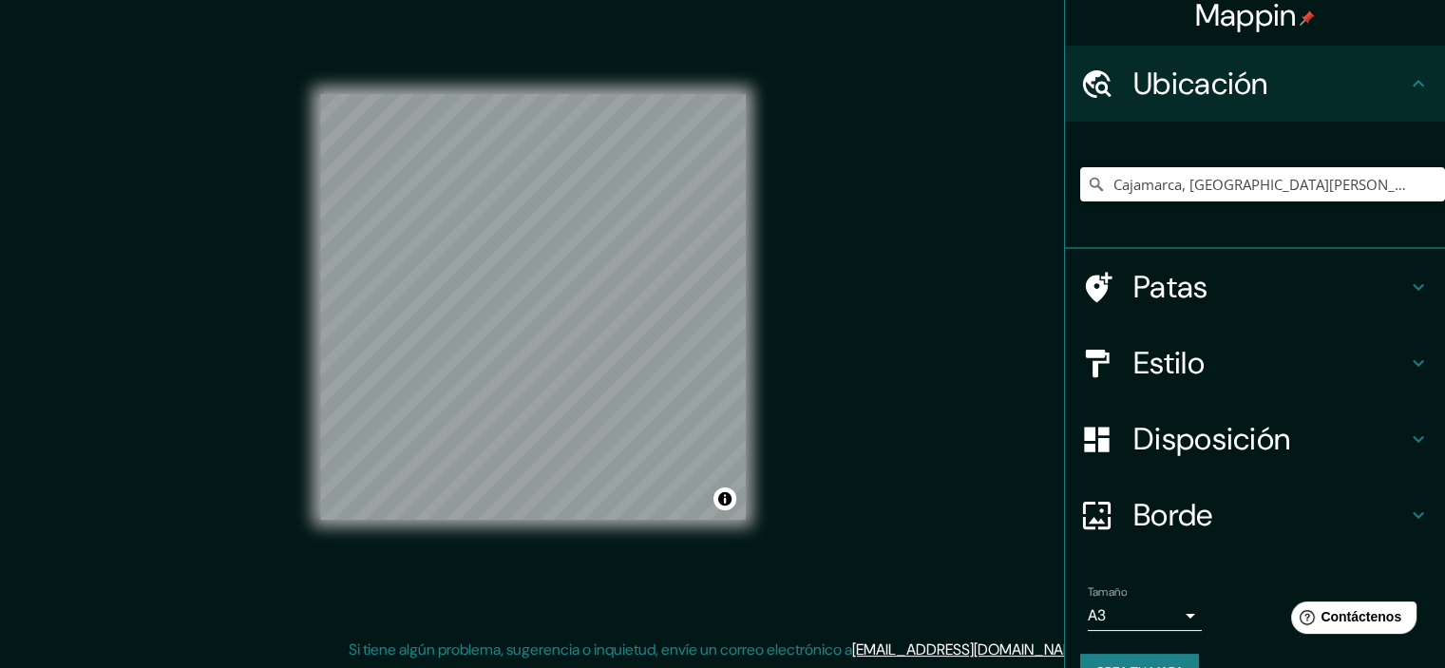
click at [1189, 88] on font "Ubicación" at bounding box center [1200, 84] width 135 height 40
